Goal: Information Seeking & Learning: Understand process/instructions

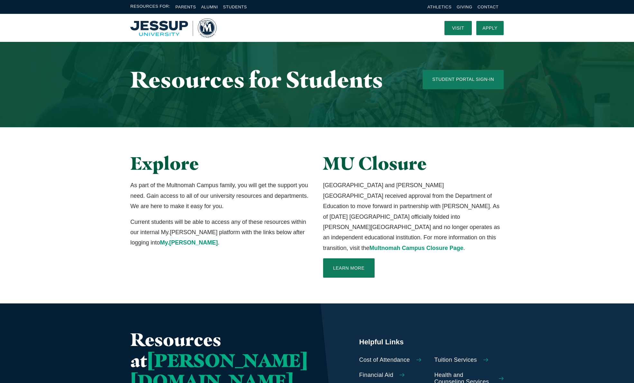
scroll to position [13, 0]
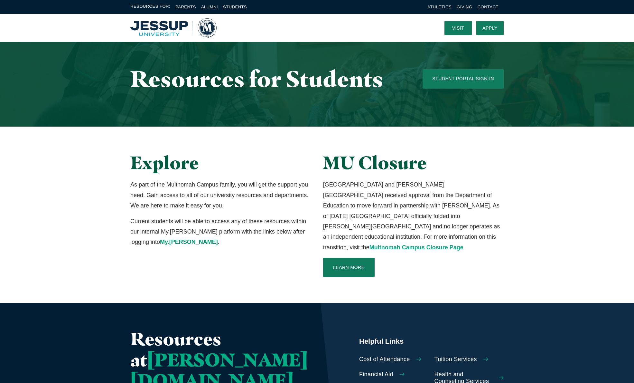
click at [369, 244] on link "Multnomah Campus Closure Page" at bounding box center [416, 247] width 94 height 6
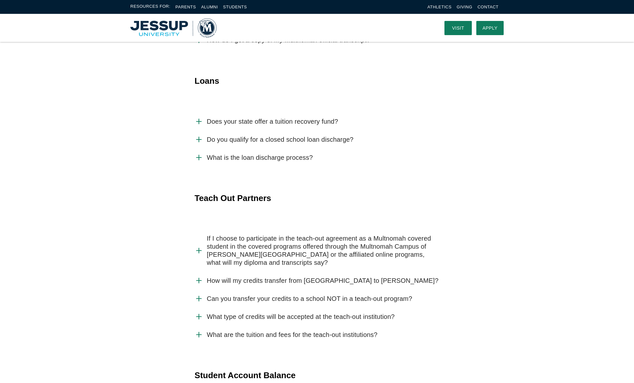
scroll to position [1006, 0]
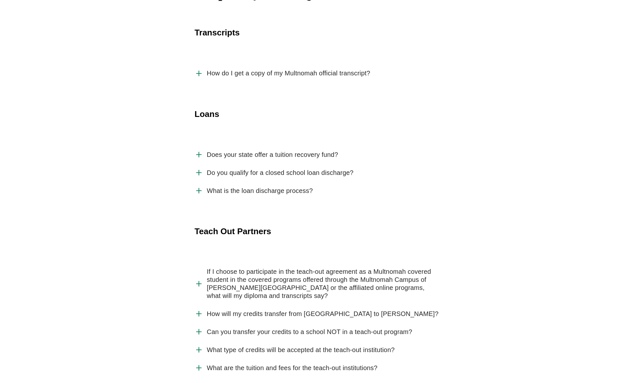
click at [210, 69] on span "How do I get a copy of my Multnomah official transcript?" at bounding box center [288, 73] width 163 height 8
click at [0, 0] on input "How do I get a copy of my Multnomah official transcript?" at bounding box center [0, 0] width 0 height 0
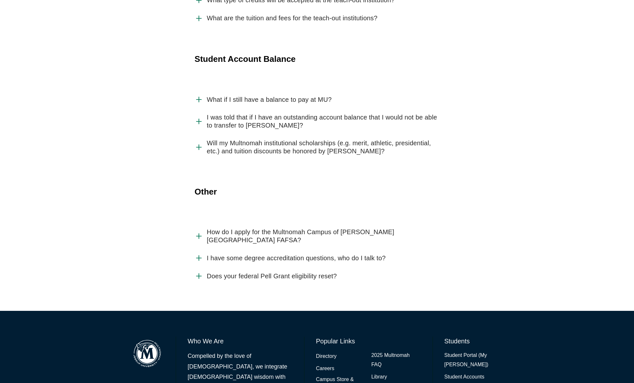
scroll to position [1417, 0]
